Goal: Check status

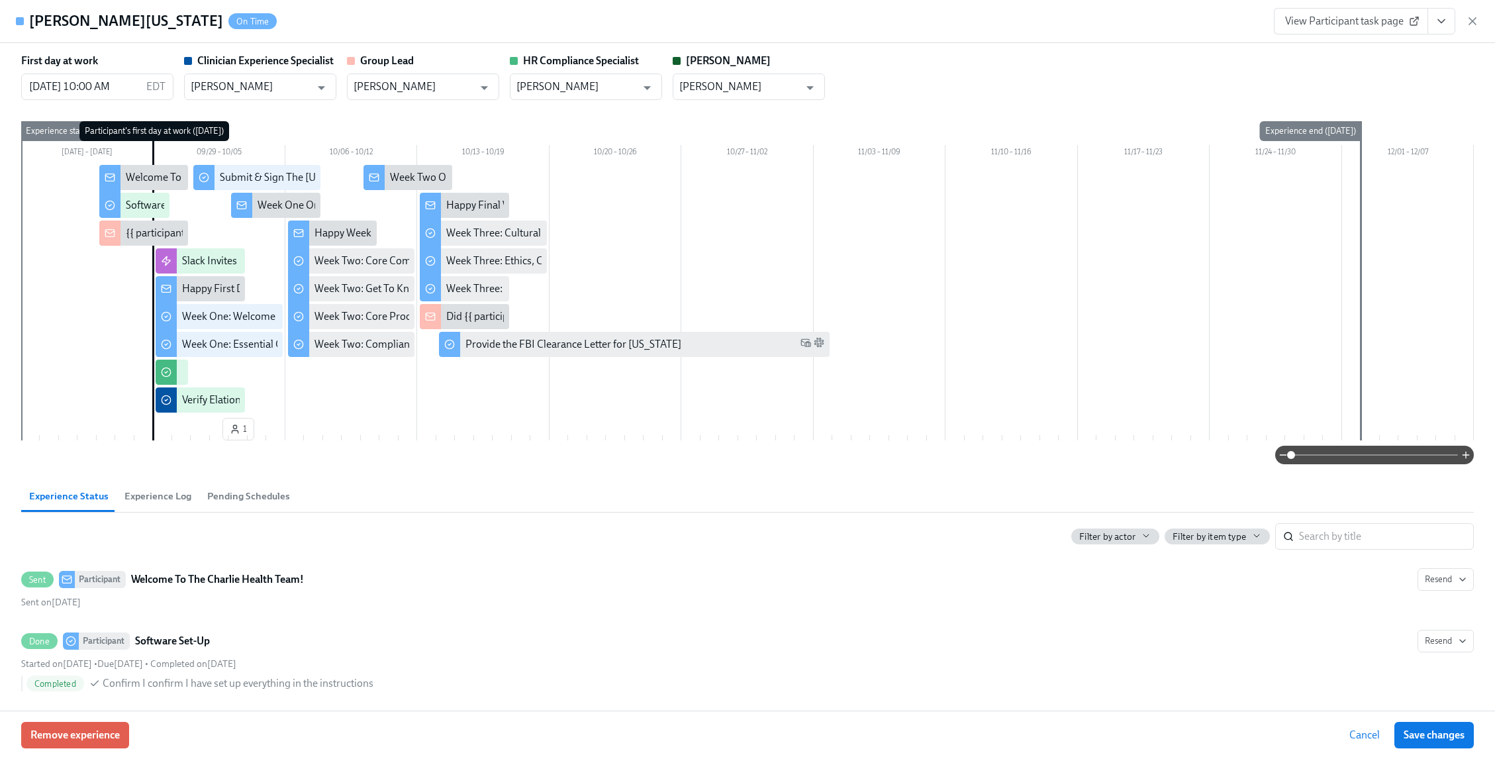
click at [1474, 26] on icon "button" at bounding box center [1472, 21] width 13 height 13
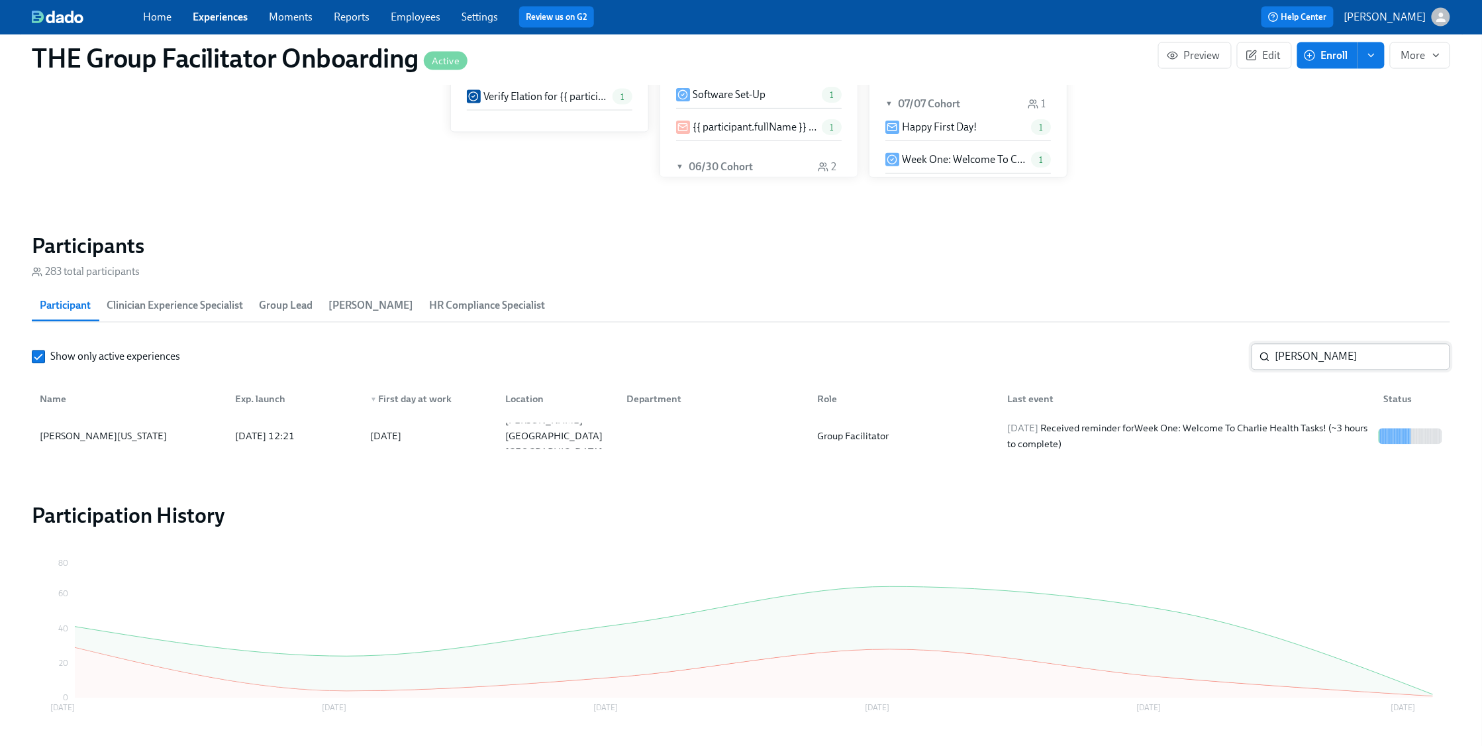
scroll to position [0, 18433]
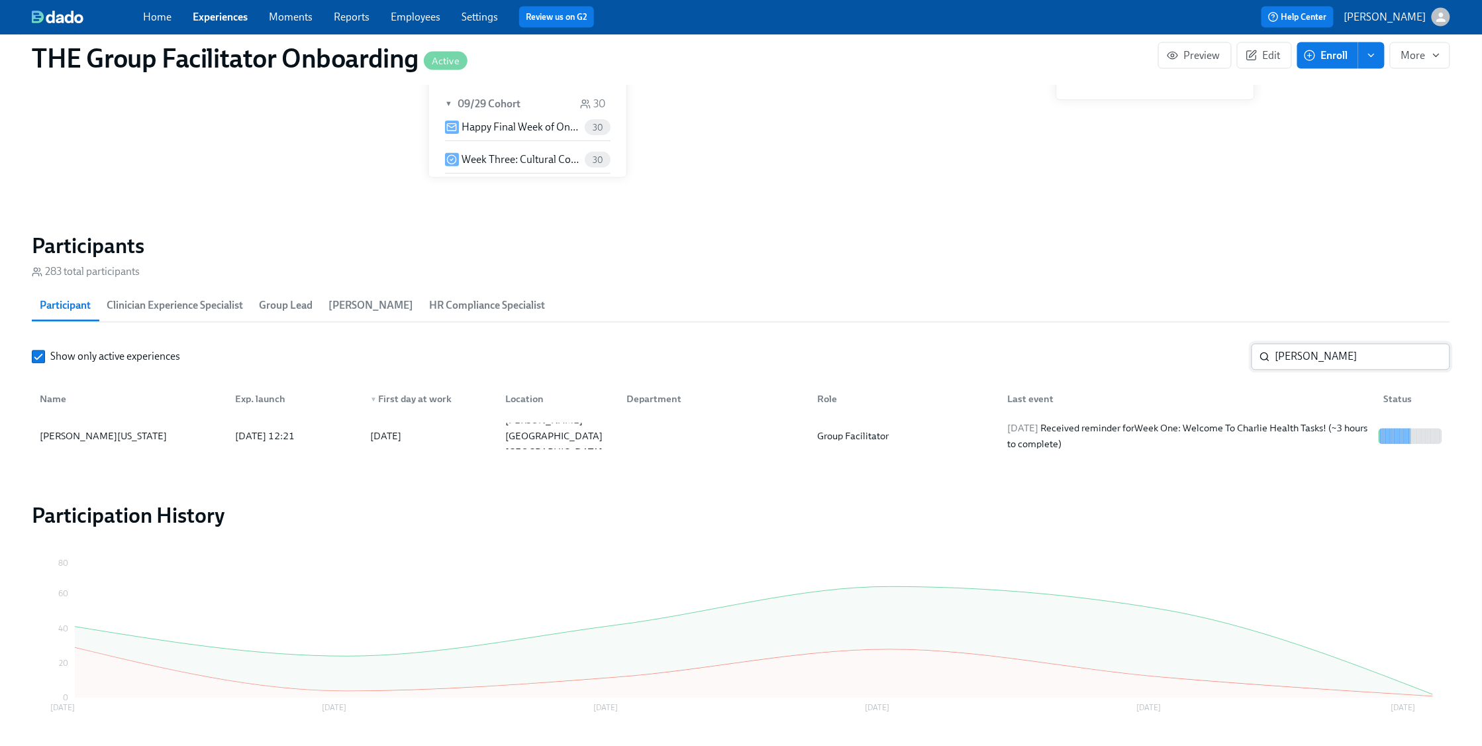
click at [1294, 359] on input "[PERSON_NAME]" at bounding box center [1362, 357] width 175 height 26
type input "weav"
click at [889, 428] on div "Creative Arts Facilitator" at bounding box center [867, 436] width 111 height 16
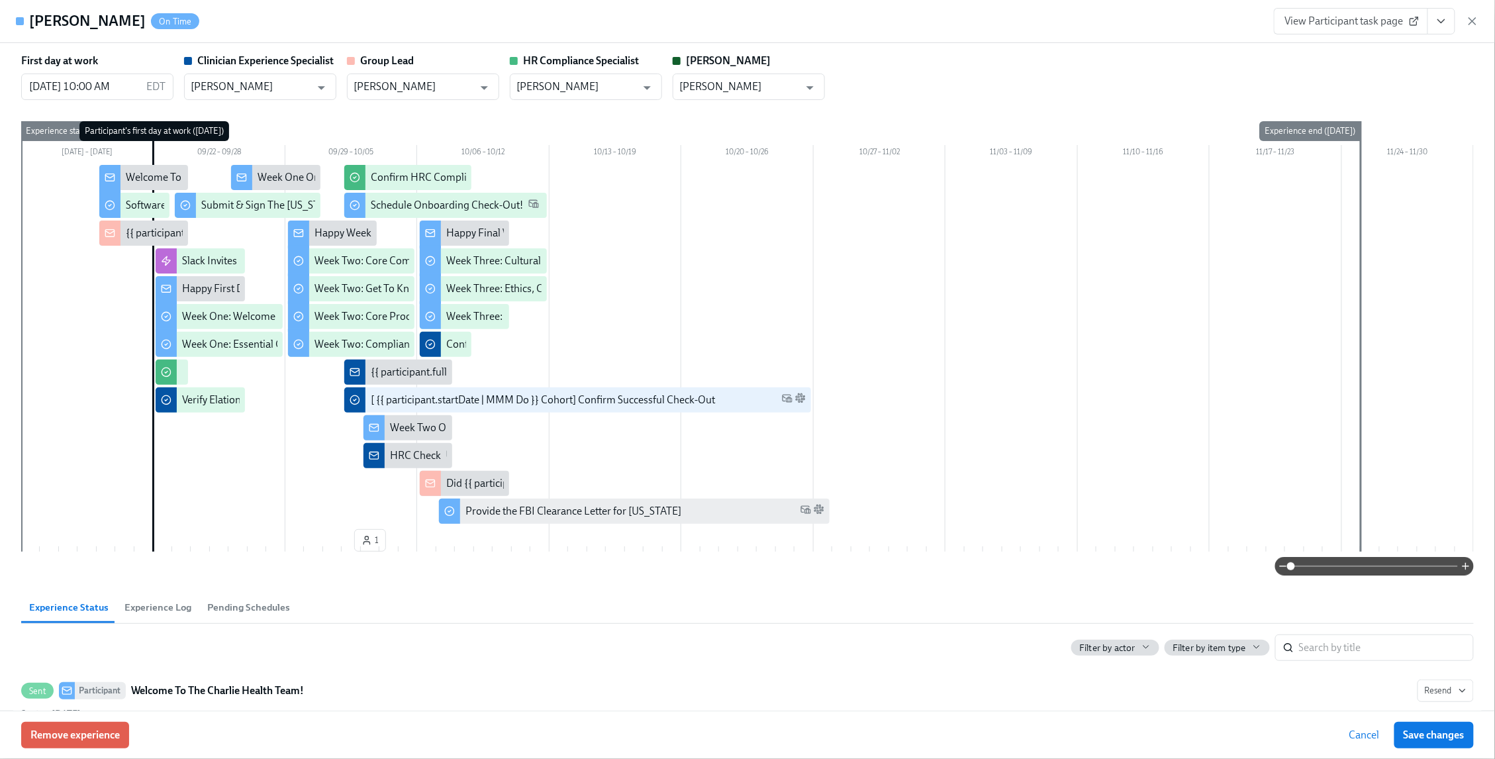
click at [1437, 25] on icon "View task page" at bounding box center [1441, 21] width 13 height 13
click at [1418, 46] on link "View Clinician Experience Specialist task page" at bounding box center [1365, 51] width 204 height 15
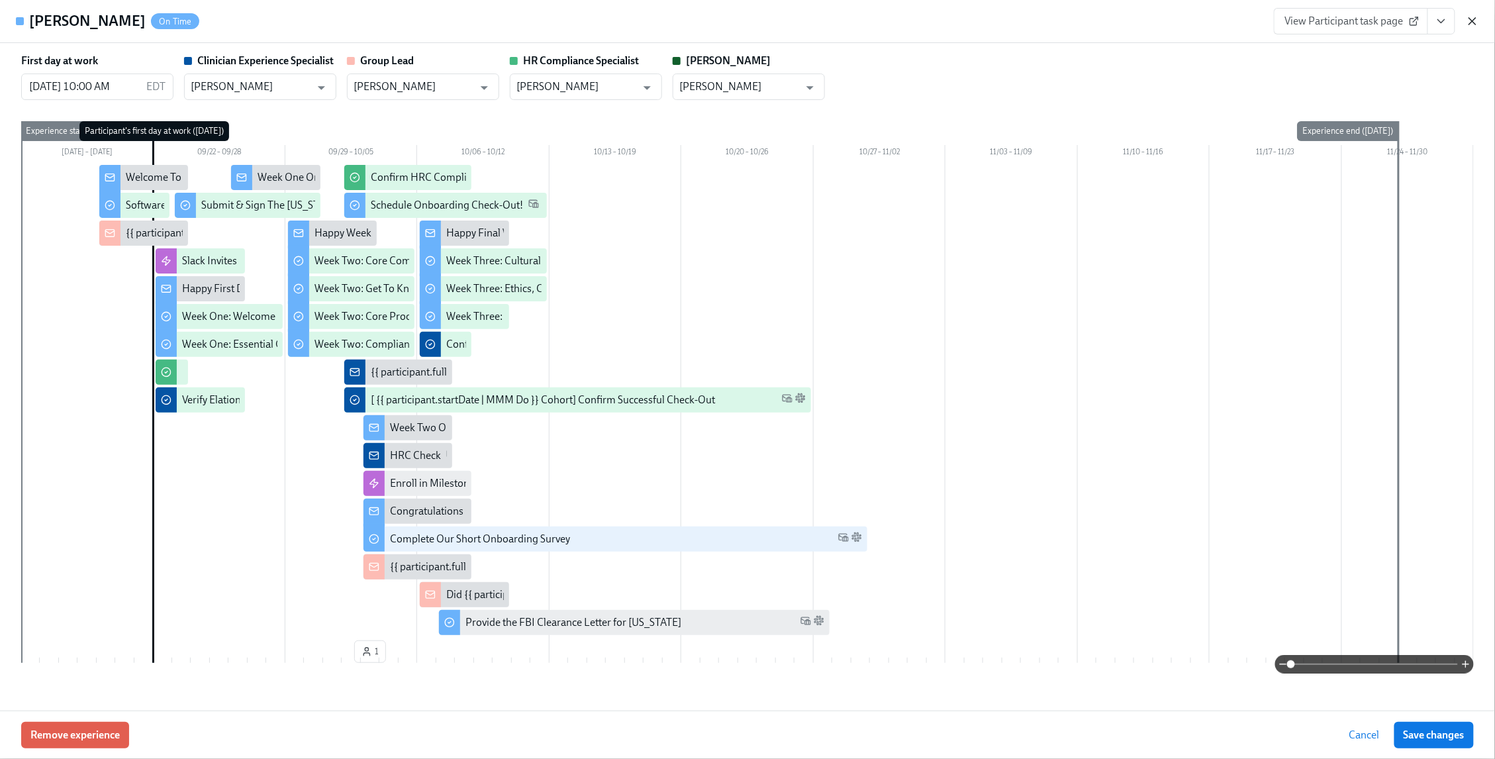
click at [1472, 21] on icon "button" at bounding box center [1472, 21] width 7 height 7
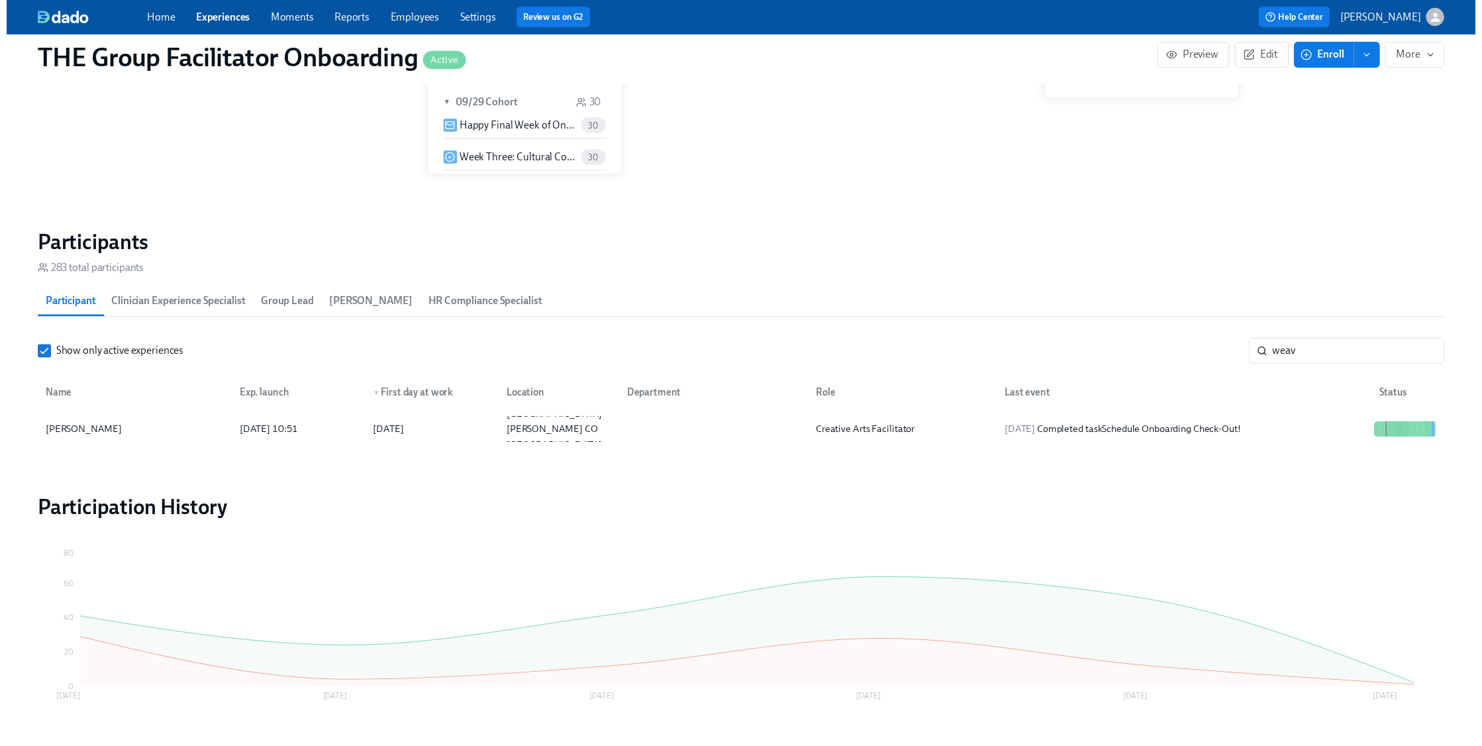
scroll to position [0, 18433]
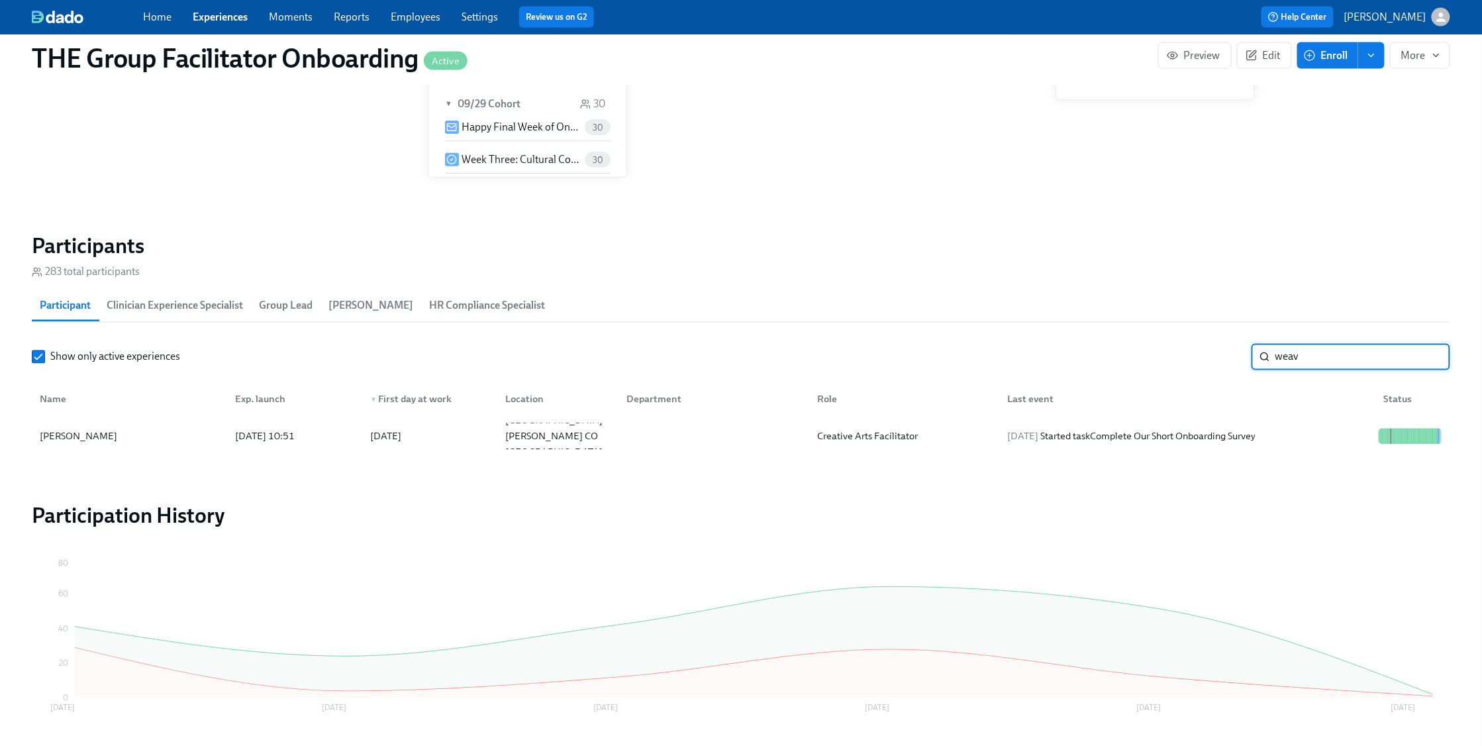
click at [1431, 354] on input "weav" at bounding box center [1362, 357] width 175 height 26
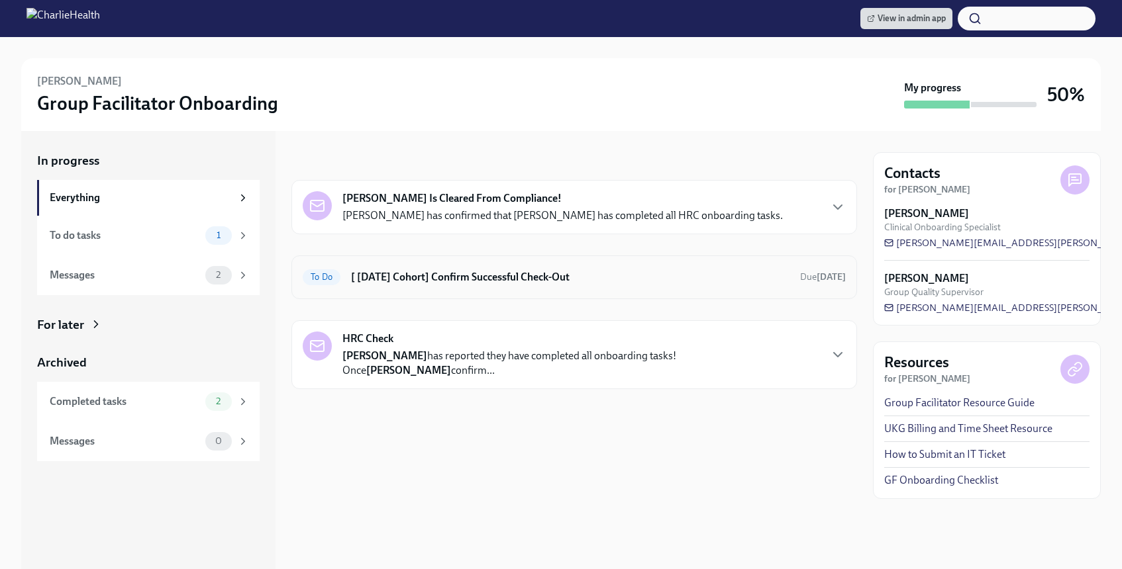
click at [433, 281] on h6 "[ [DATE] Cohort] Confirm Successful Check-Out" at bounding box center [570, 277] width 438 height 15
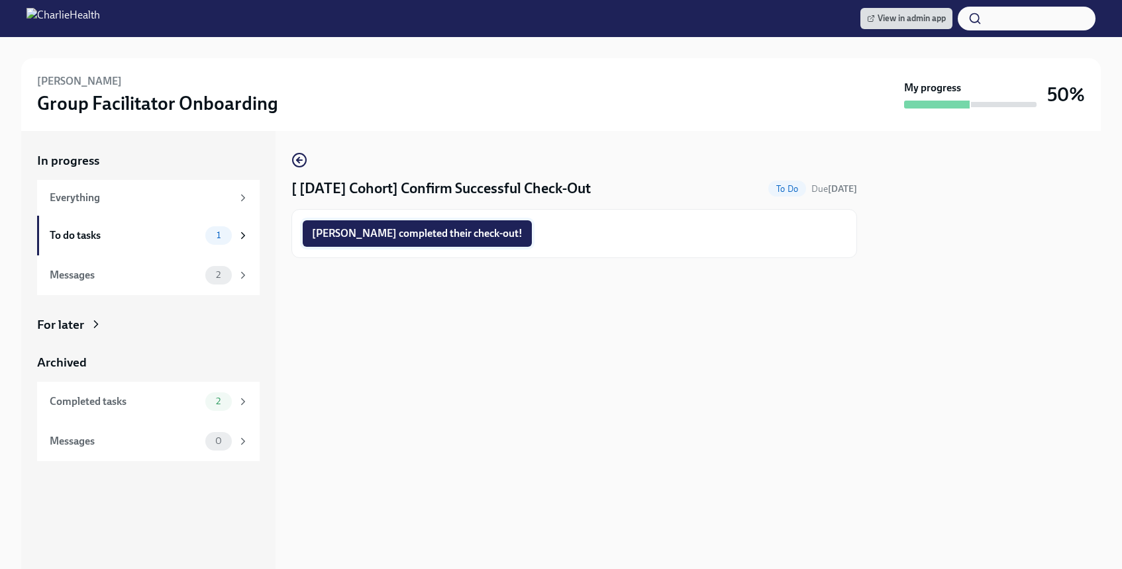
click at [416, 239] on span "[PERSON_NAME] completed their check-out!" at bounding box center [417, 233] width 211 height 13
